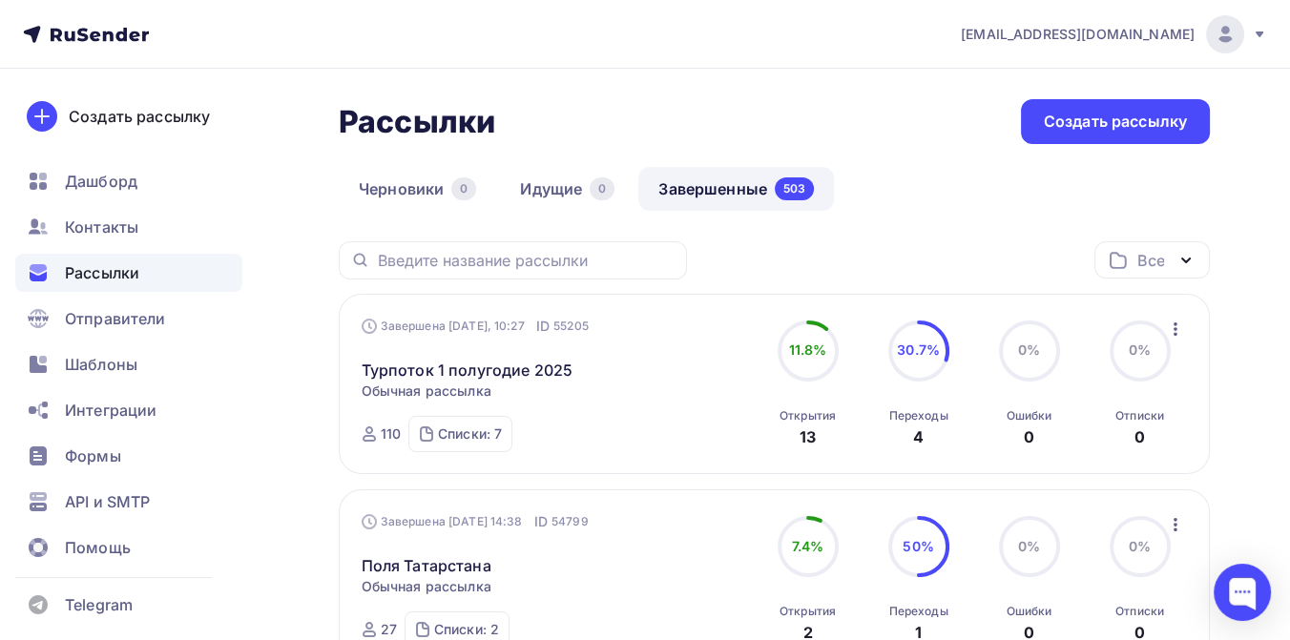
click at [1261, 33] on icon at bounding box center [1259, 34] width 15 height 15
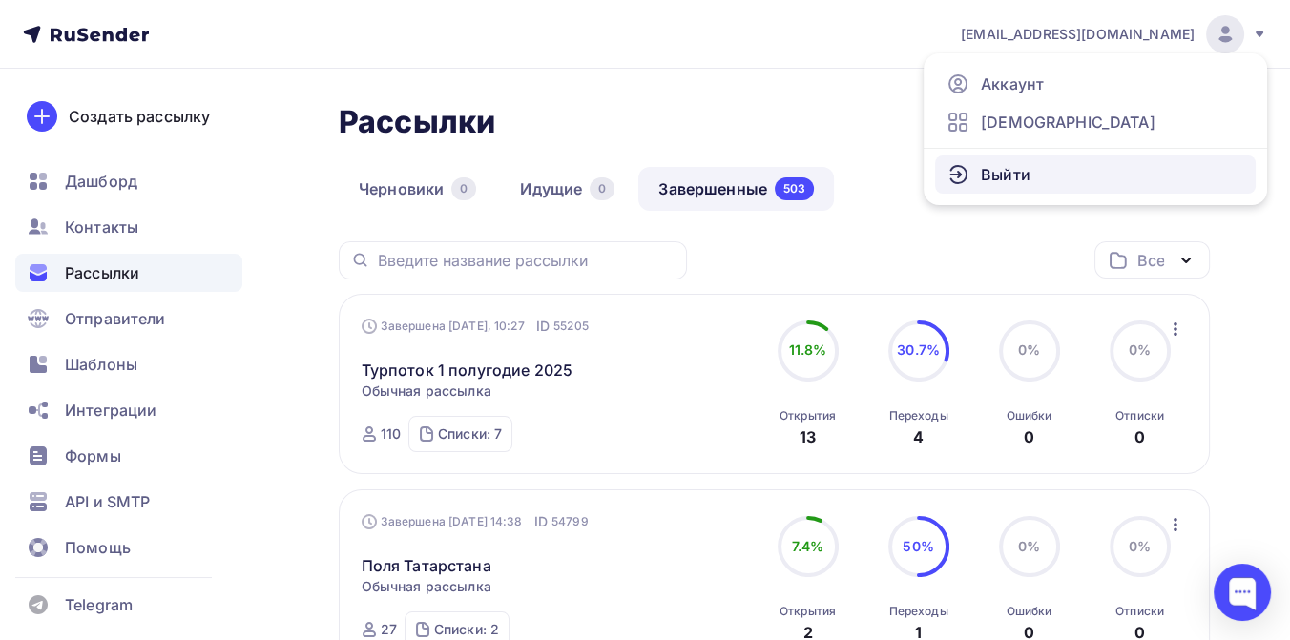
click at [1016, 168] on span "Выйти" at bounding box center [1006, 174] width 50 height 23
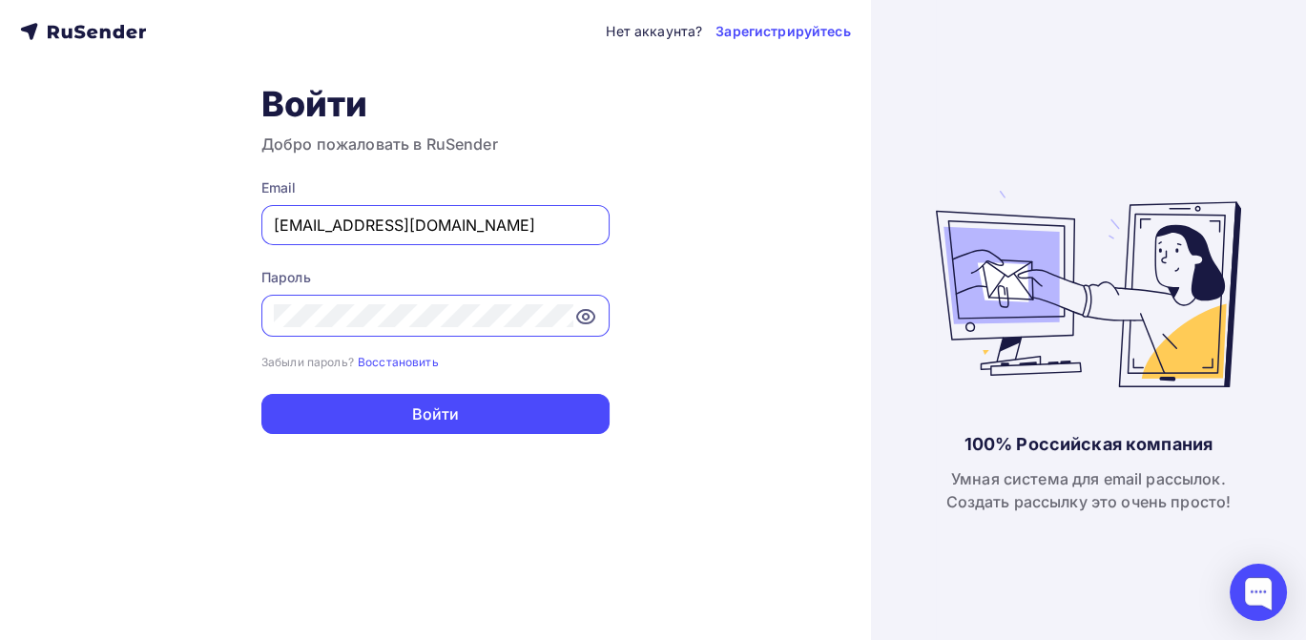
click at [477, 217] on input "[EMAIL_ADDRESS][DOMAIN_NAME]" at bounding box center [435, 225] width 323 height 23
type input "[EMAIL_ADDRESS][DOMAIN_NAME]"
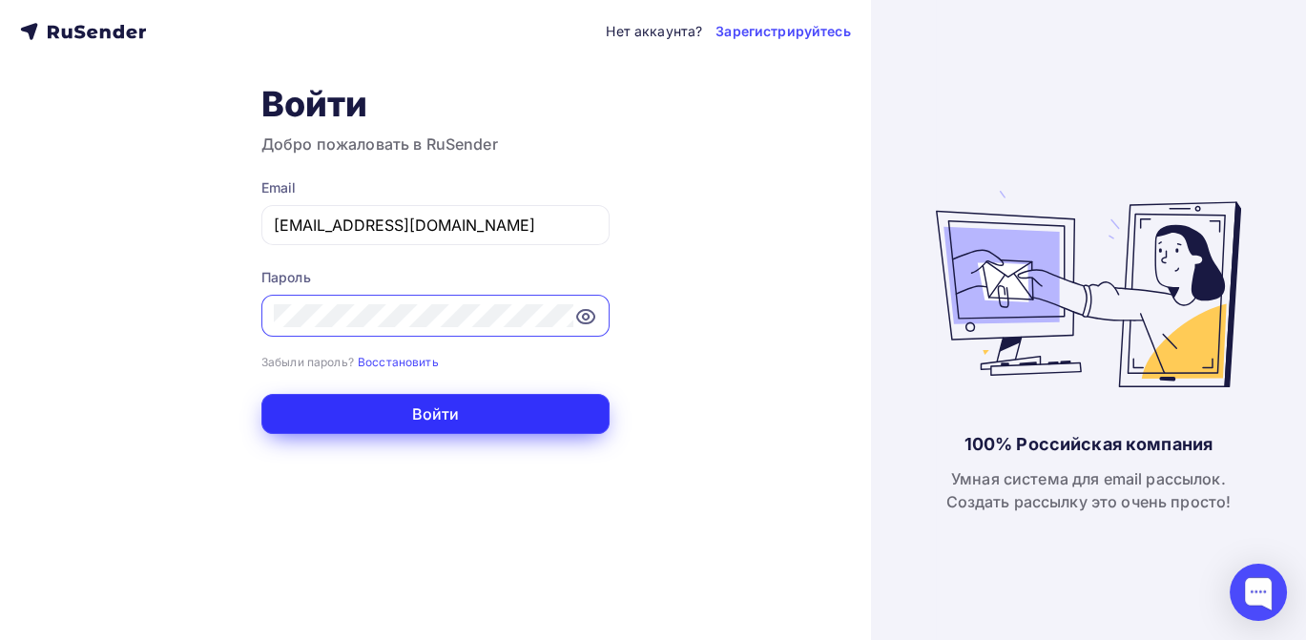
click at [496, 418] on button "Войти" at bounding box center [435, 414] width 348 height 40
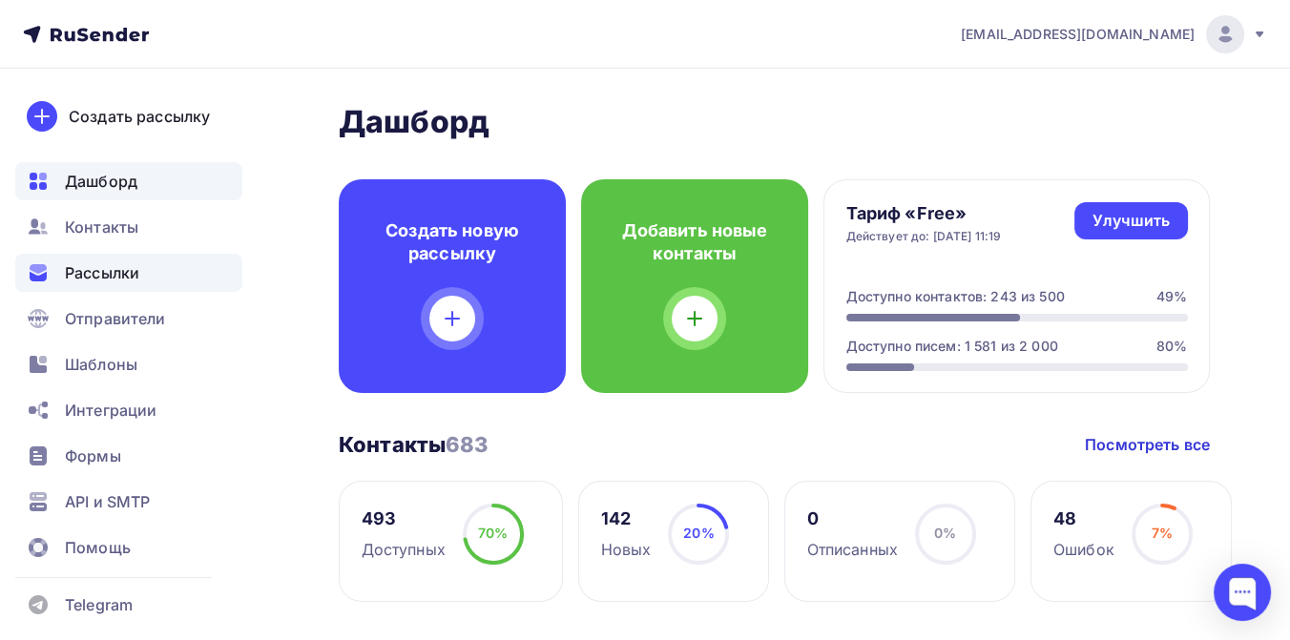
click at [124, 262] on span "Рассылки" at bounding box center [102, 272] width 74 height 23
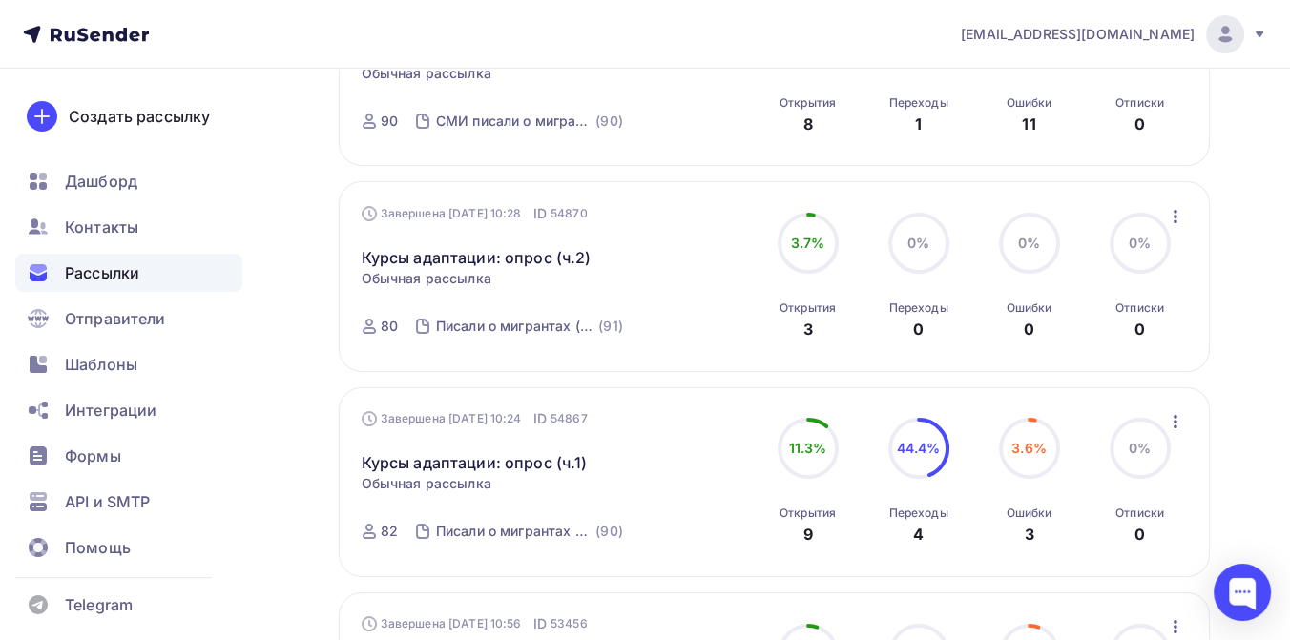
scroll to position [424, 0]
